Goal: Understand process/instructions: Learn about a topic

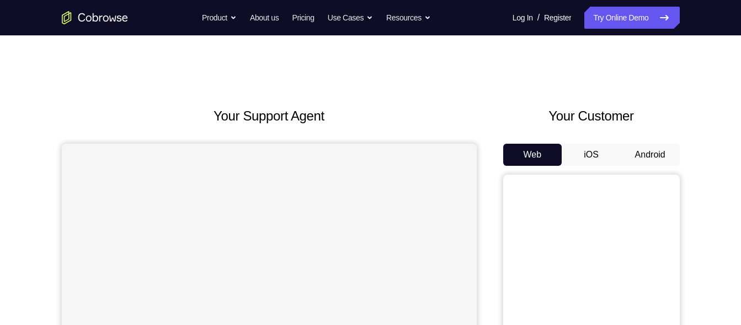
click at [629, 154] on button "Android" at bounding box center [650, 155] width 59 height 22
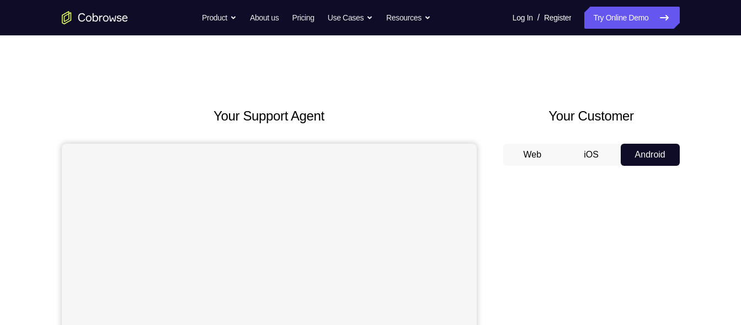
drag, startPoint x: 742, startPoint y: 10, endPoint x: 610, endPoint y: 116, distance: 168.8
click at [610, 116] on h2 "Your Customer" at bounding box center [591, 116] width 177 height 20
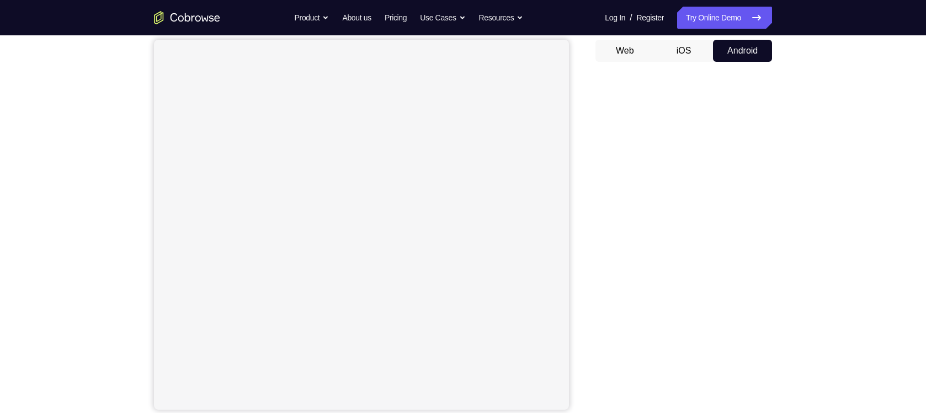
scroll to position [105, 0]
drag, startPoint x: 344, startPoint y: 25, endPoint x: 881, endPoint y: 323, distance: 614.3
click at [741, 323] on div "Your Support Agent Your Customer Web iOS Android Next Steps We’d be happy to gi…" at bounding box center [463, 294] width 926 height 728
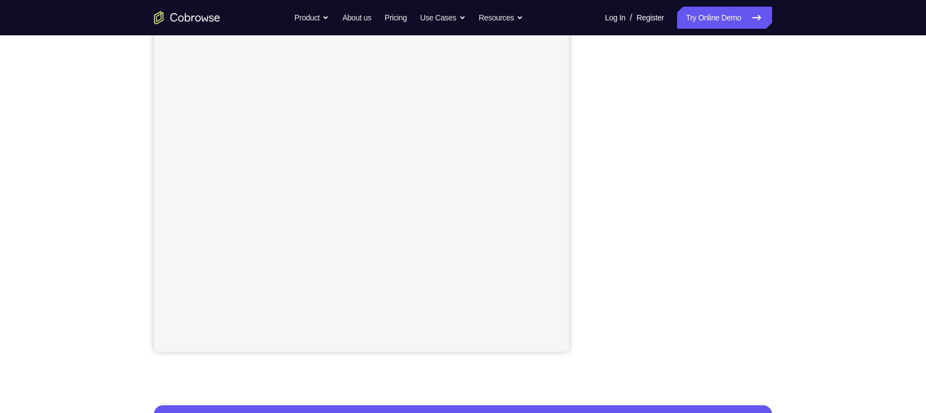
scroll to position [180, 0]
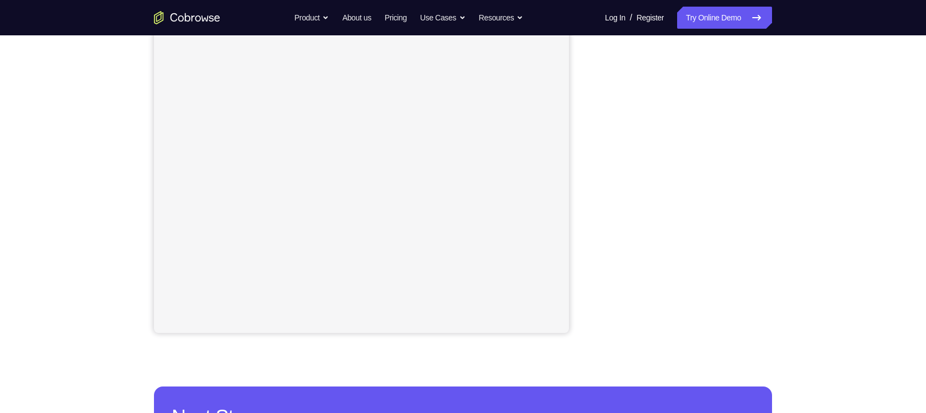
drag, startPoint x: 605, startPoint y: 196, endPoint x: 580, endPoint y: 151, distance: 51.9
click at [580, 151] on div "Your Support Agent Your Customer Web iOS Android" at bounding box center [463, 129] width 618 height 408
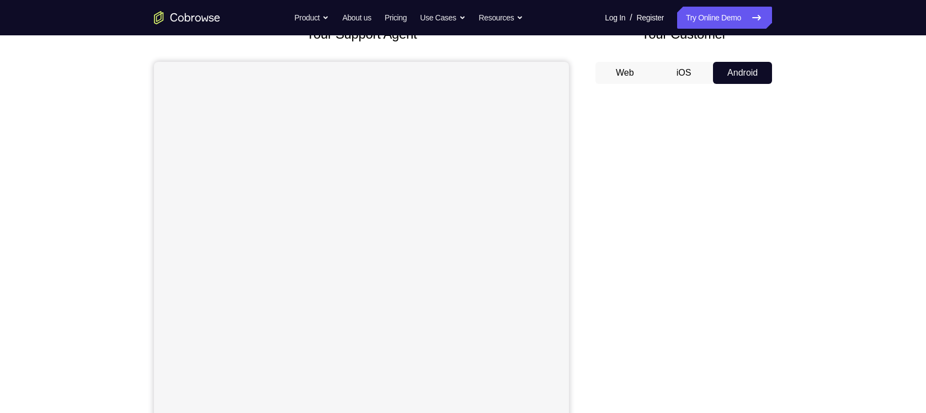
scroll to position [81, 0]
drag, startPoint x: 808, startPoint y: 331, endPoint x: 826, endPoint y: 266, distance: 68.2
click at [741, 266] on div "Your Support Agent Your Customer Web iOS Android Next Steps We’d be happy to gi…" at bounding box center [463, 318] width 926 height 728
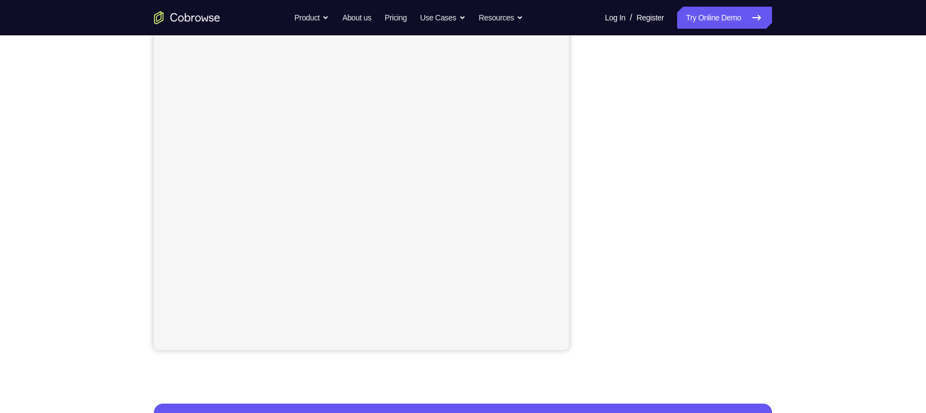
scroll to position [164, 0]
drag, startPoint x: 660, startPoint y: 408, endPoint x: 588, endPoint y: 272, distance: 153.8
click at [588, 272] on div "Your Support Agent Your Customer Web iOS Android" at bounding box center [463, 146] width 618 height 408
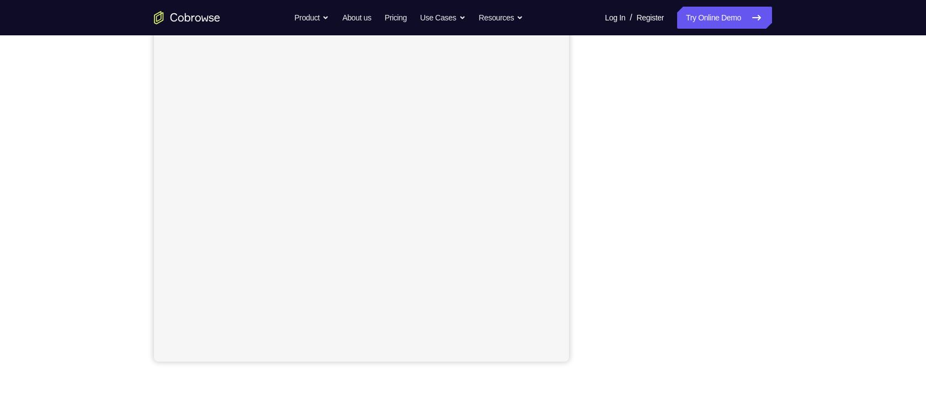
scroll to position [156, 0]
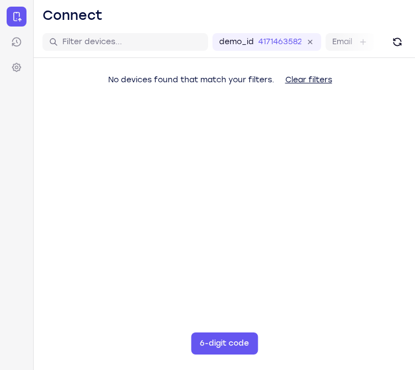
drag, startPoint x: 406, startPoint y: 78, endPoint x: 415, endPoint y: 204, distance: 126.7
click at [415, 204] on main "demo_id 4171463582 4171463582 Email User ID Device ID Device name 6-digit code …" at bounding box center [224, 211] width 381 height 370
